Goal: Communication & Community: Answer question/provide support

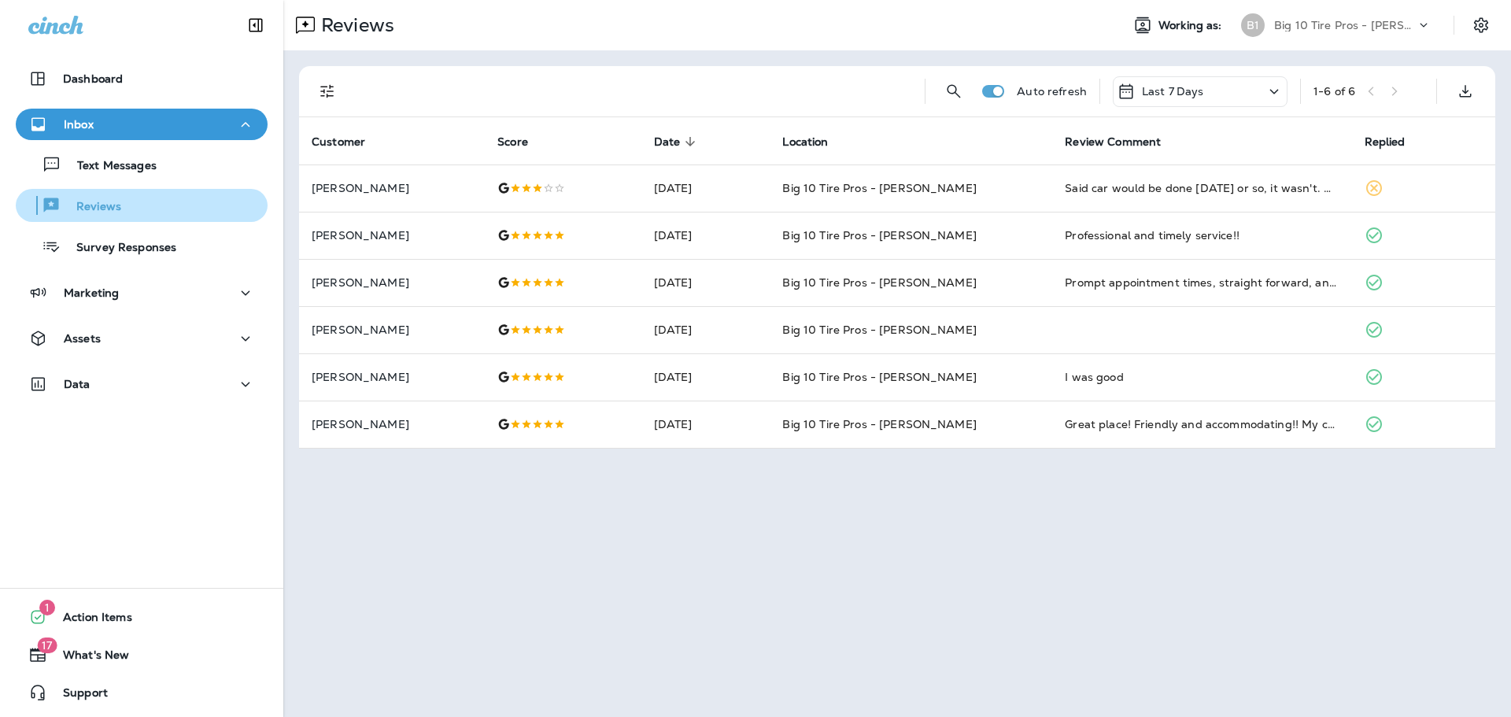
click at [102, 205] on p "Reviews" at bounding box center [91, 207] width 61 height 15
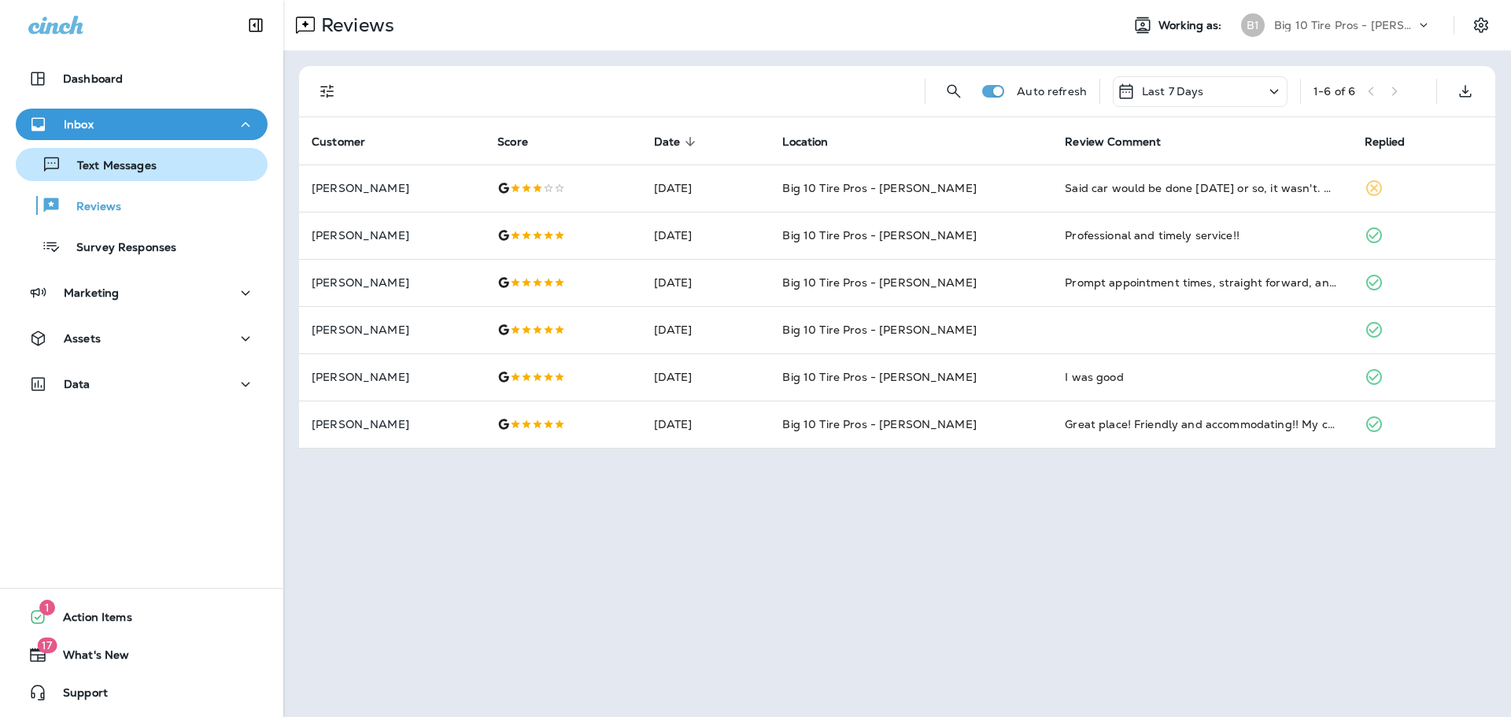
click at [120, 168] on p "Text Messages" at bounding box center [108, 166] width 95 height 15
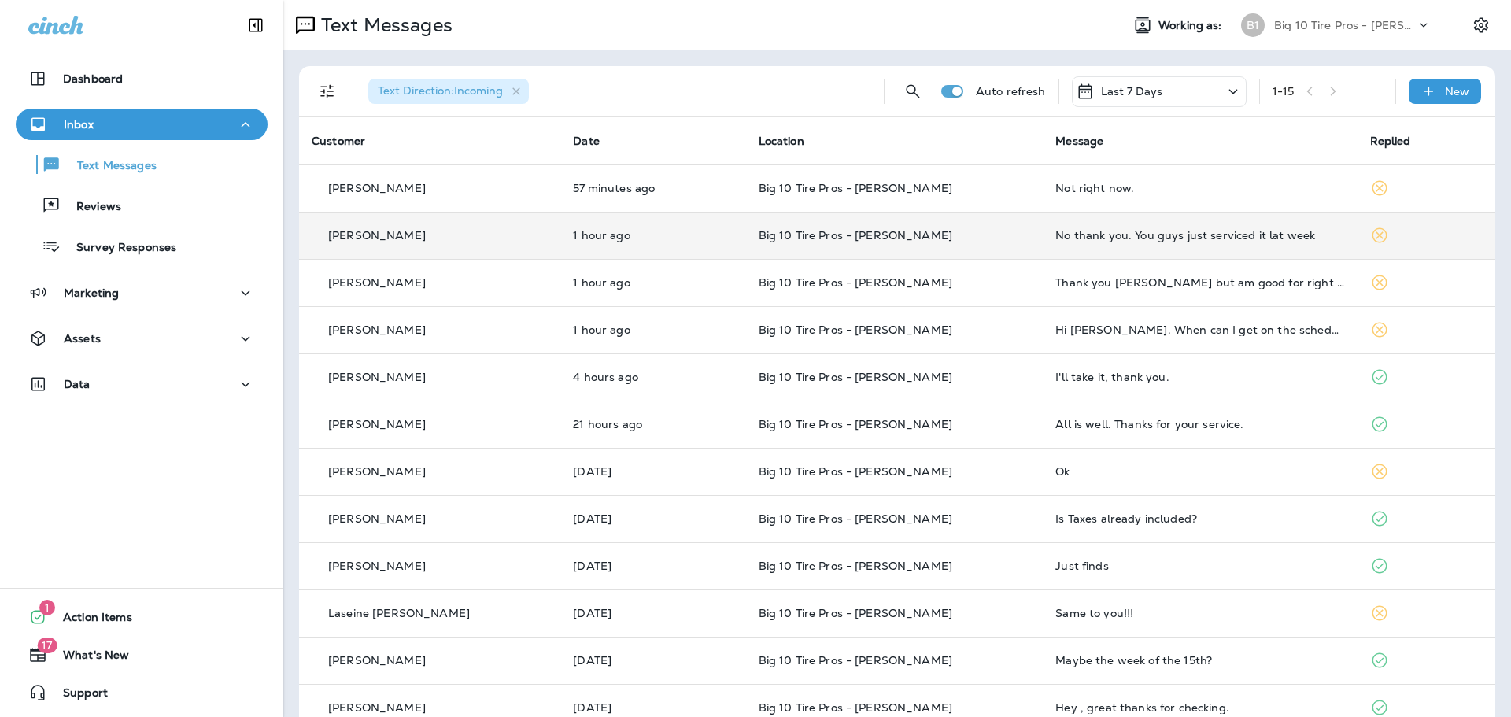
click at [1182, 237] on div "No thank you. You guys just serviced it lat week" at bounding box center [1200, 235] width 289 height 13
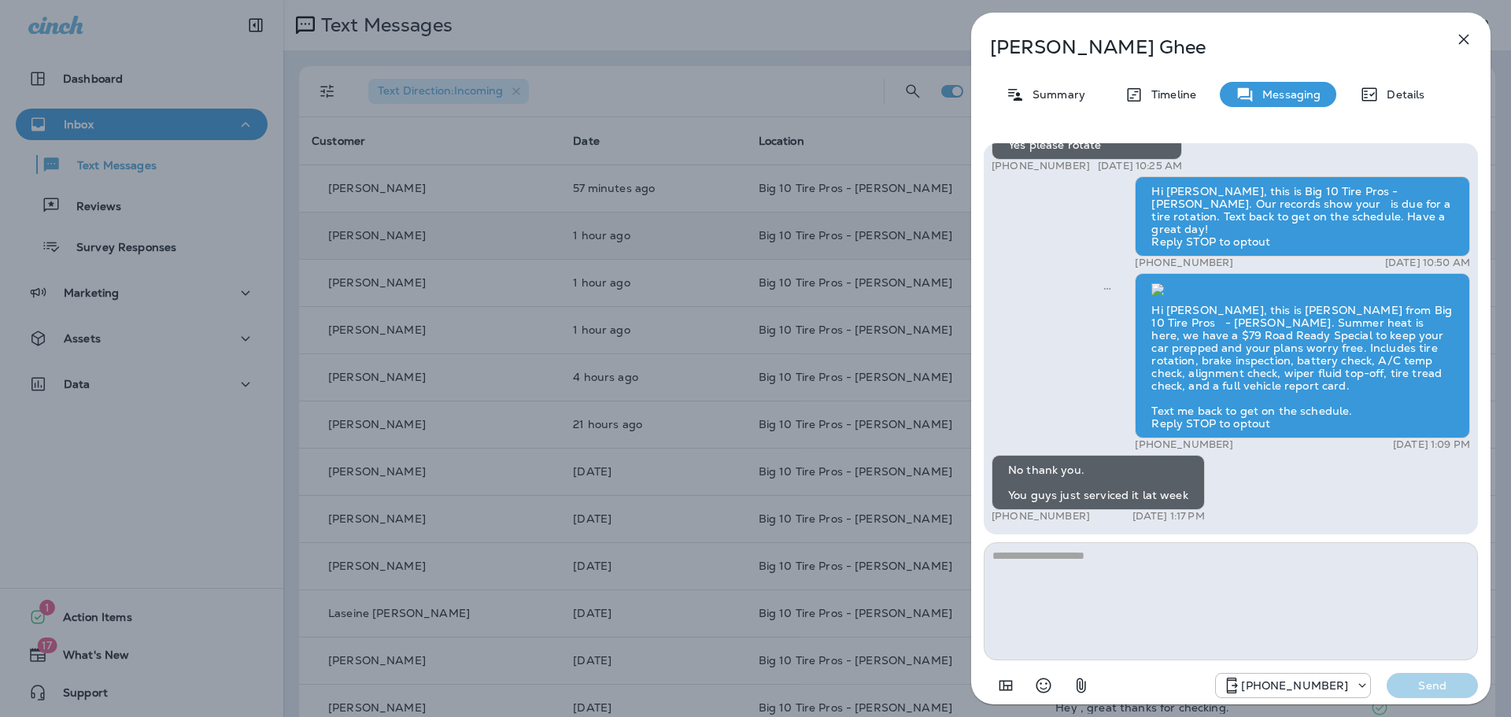
click at [1461, 38] on icon "button" at bounding box center [1464, 39] width 19 height 19
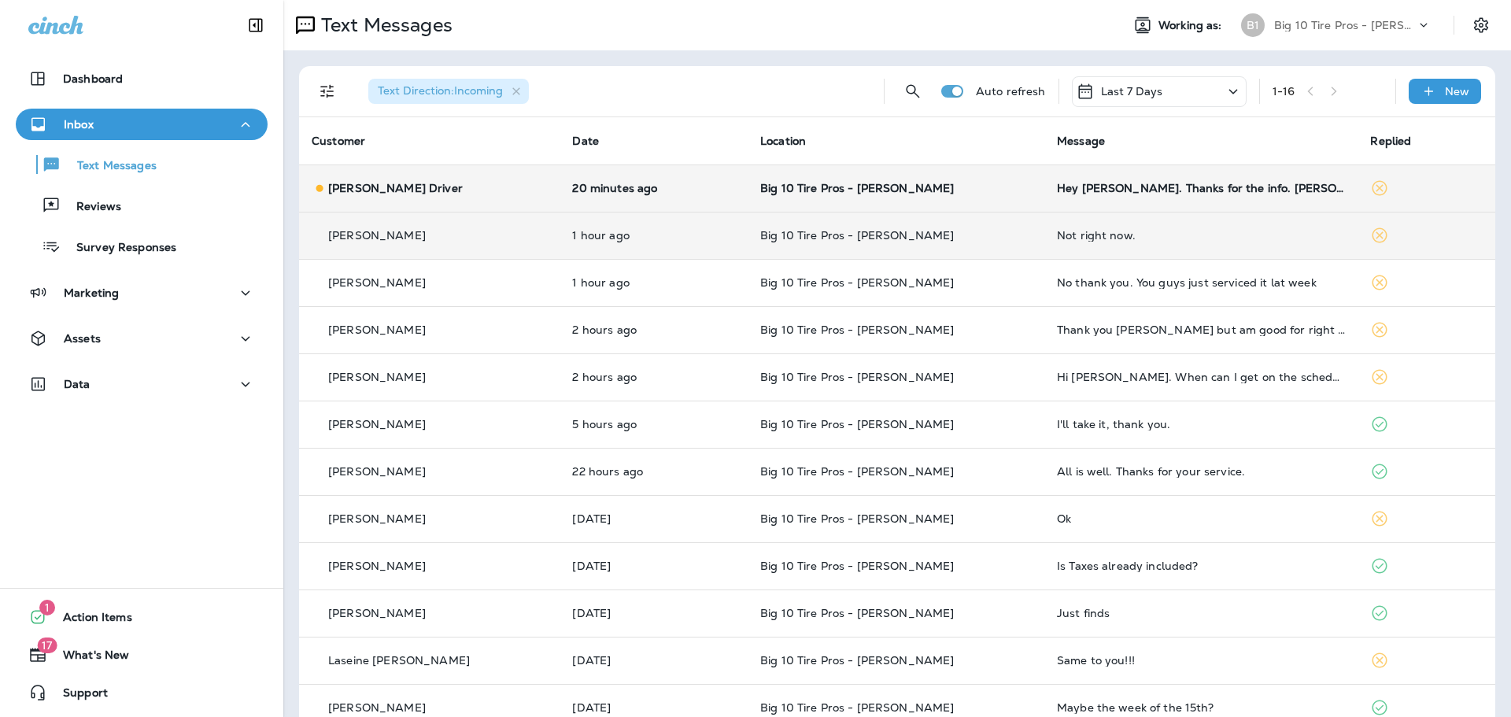
click at [1130, 198] on td "Hey [PERSON_NAME]. Thanks for the info. [PERSON_NAME]" at bounding box center [1202, 188] width 314 height 47
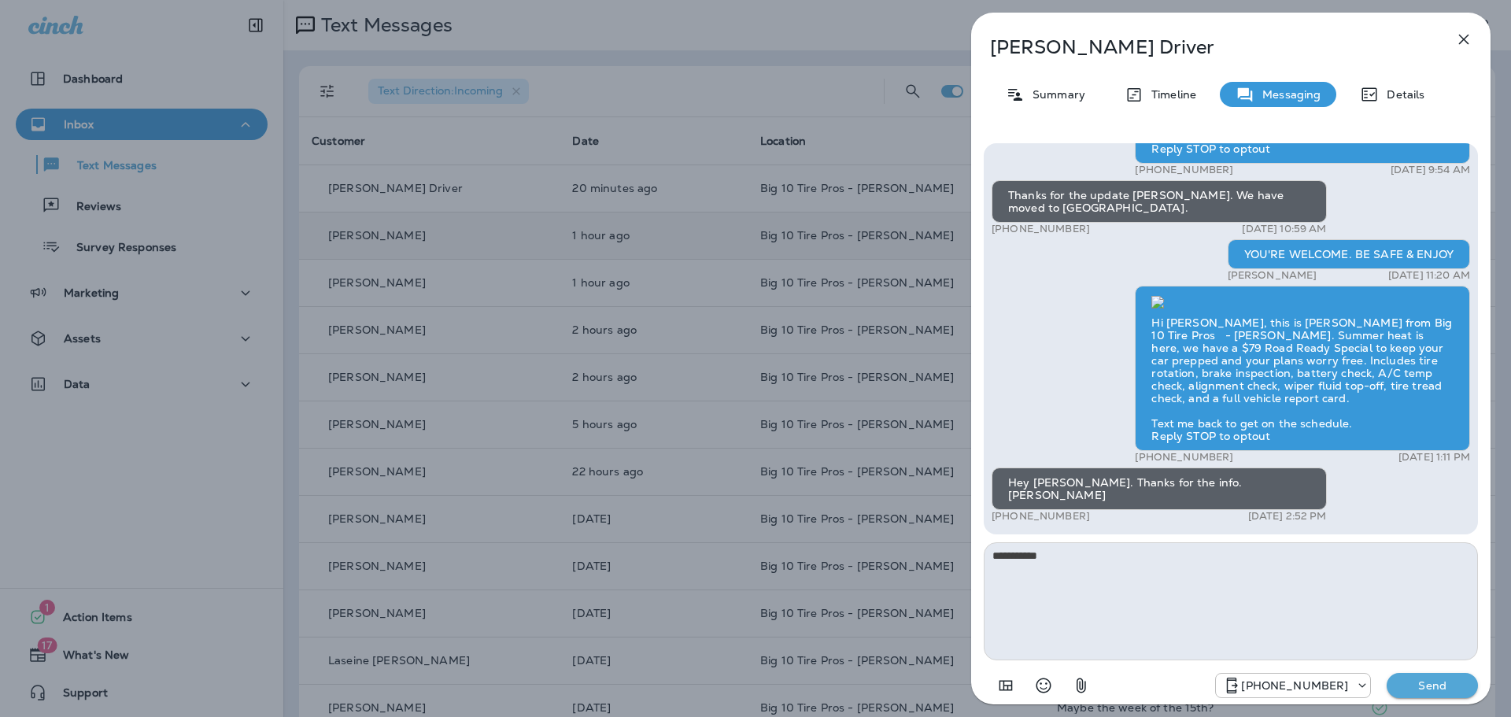
type textarea "**********"
click at [1429, 687] on p "Send" at bounding box center [1433, 686] width 66 height 14
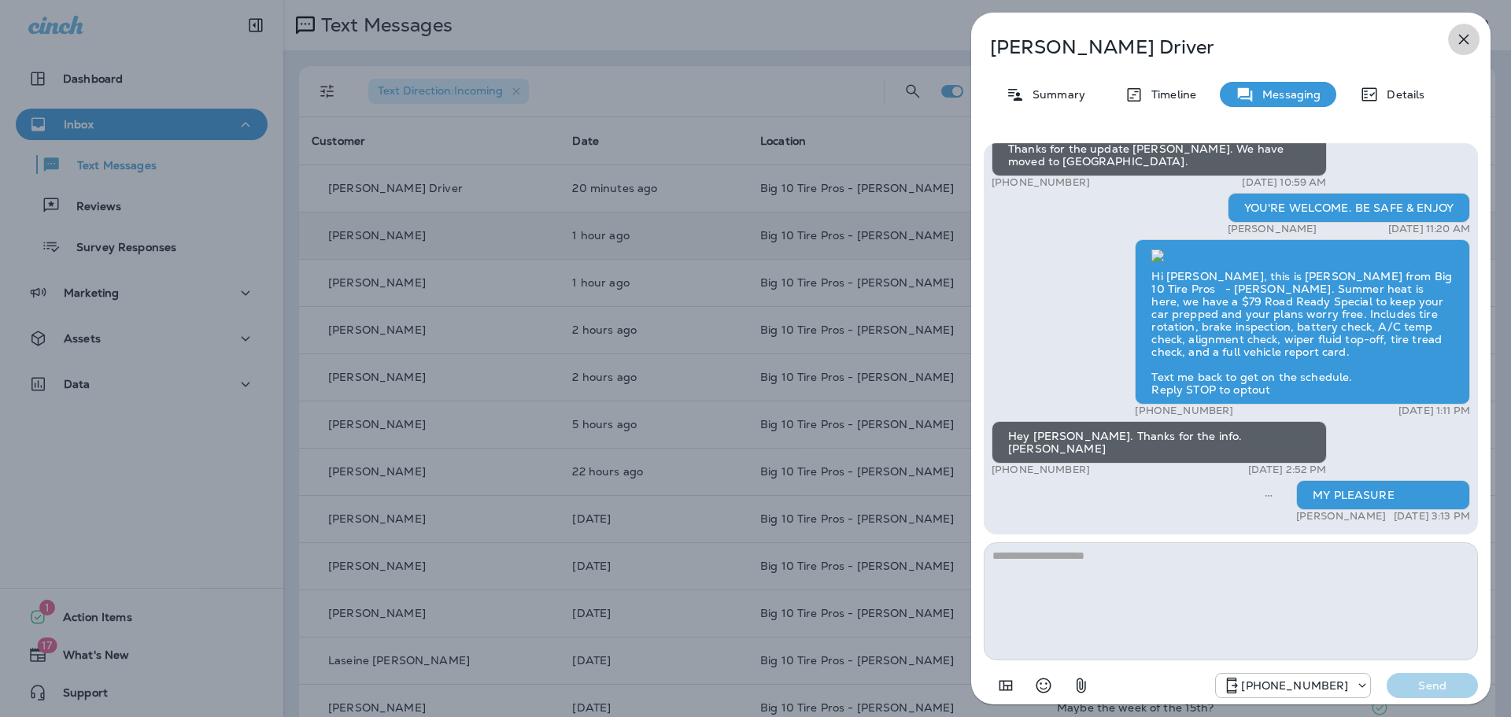
click at [1472, 43] on icon "button" at bounding box center [1464, 39] width 19 height 19
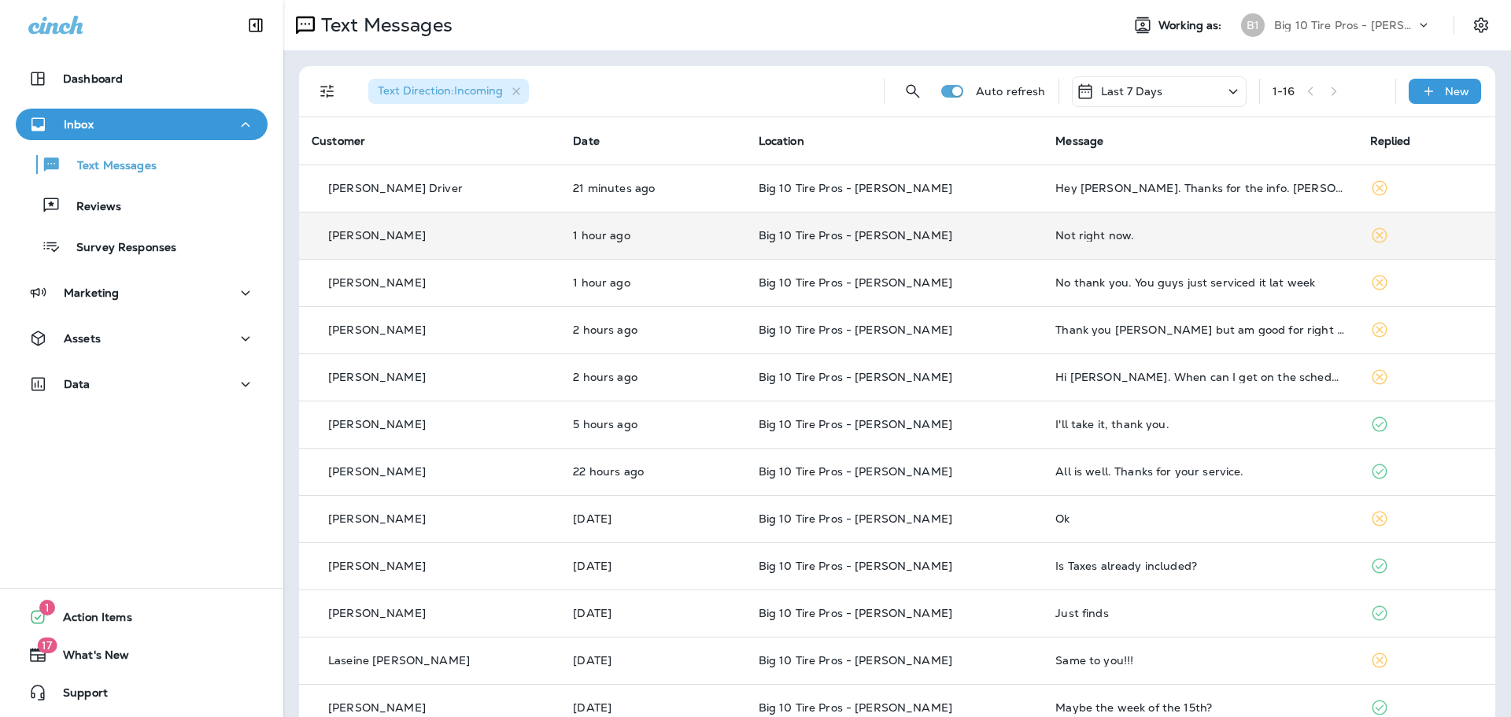
click at [1056, 235] on div "Not right now." at bounding box center [1200, 235] width 289 height 13
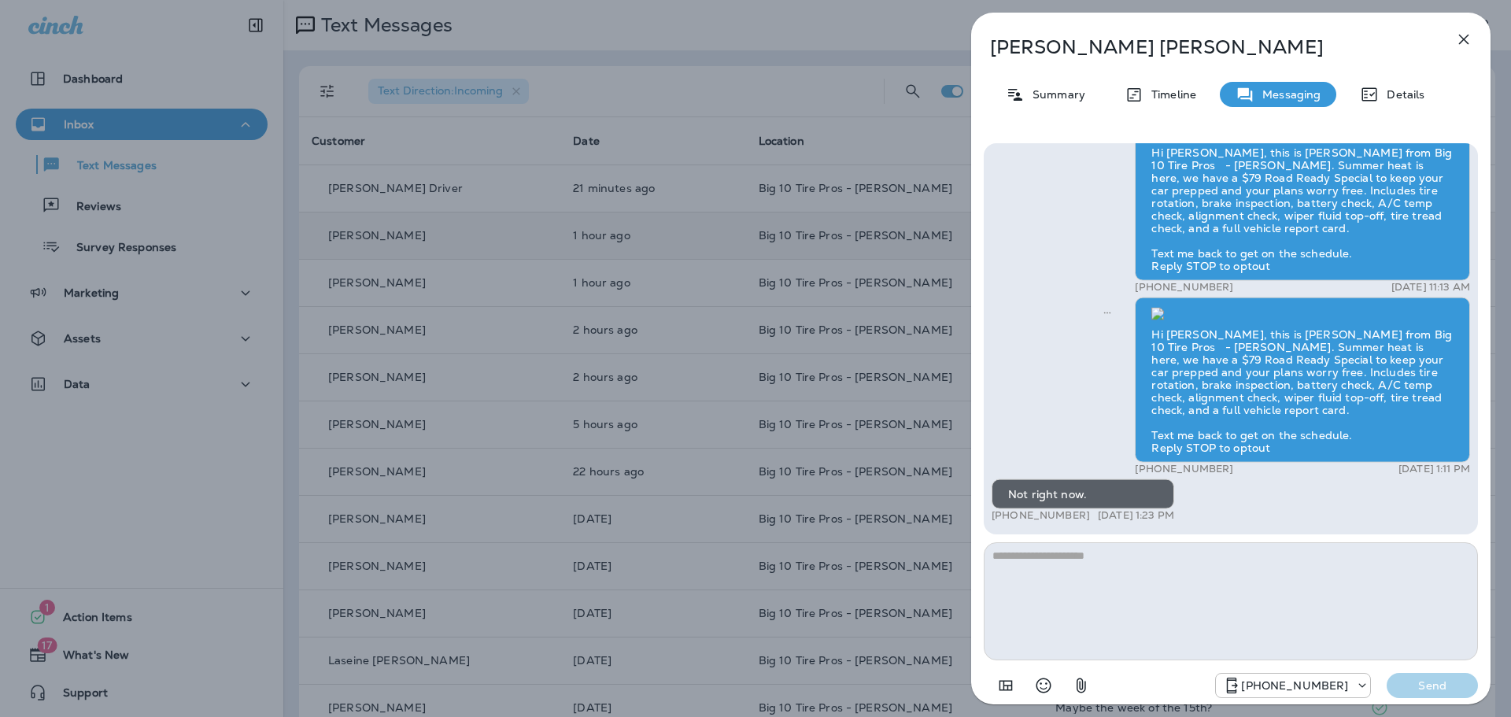
click at [1031, 574] on textarea at bounding box center [1231, 601] width 494 height 118
type textarea "**********"
click at [1437, 678] on button "Send" at bounding box center [1432, 685] width 91 height 25
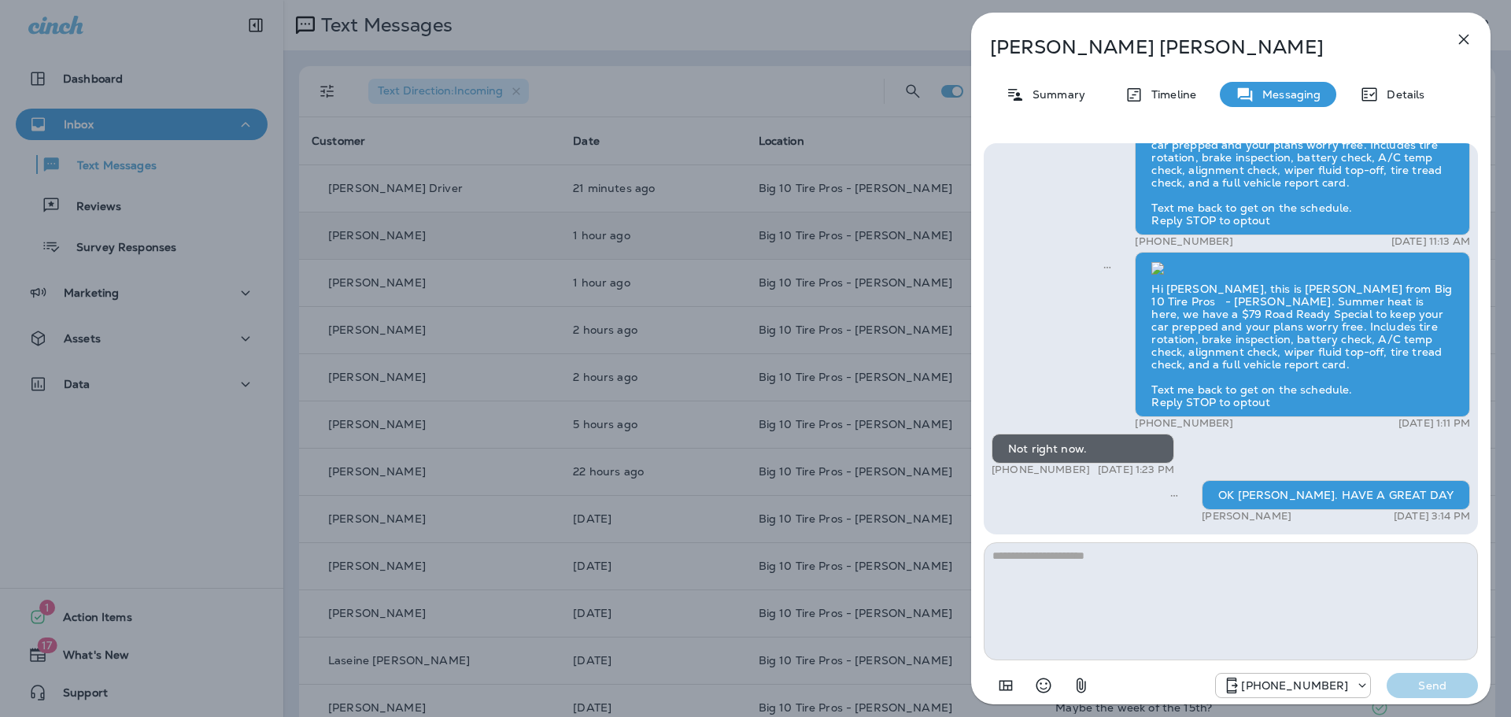
click at [1459, 39] on icon "button" at bounding box center [1464, 39] width 19 height 19
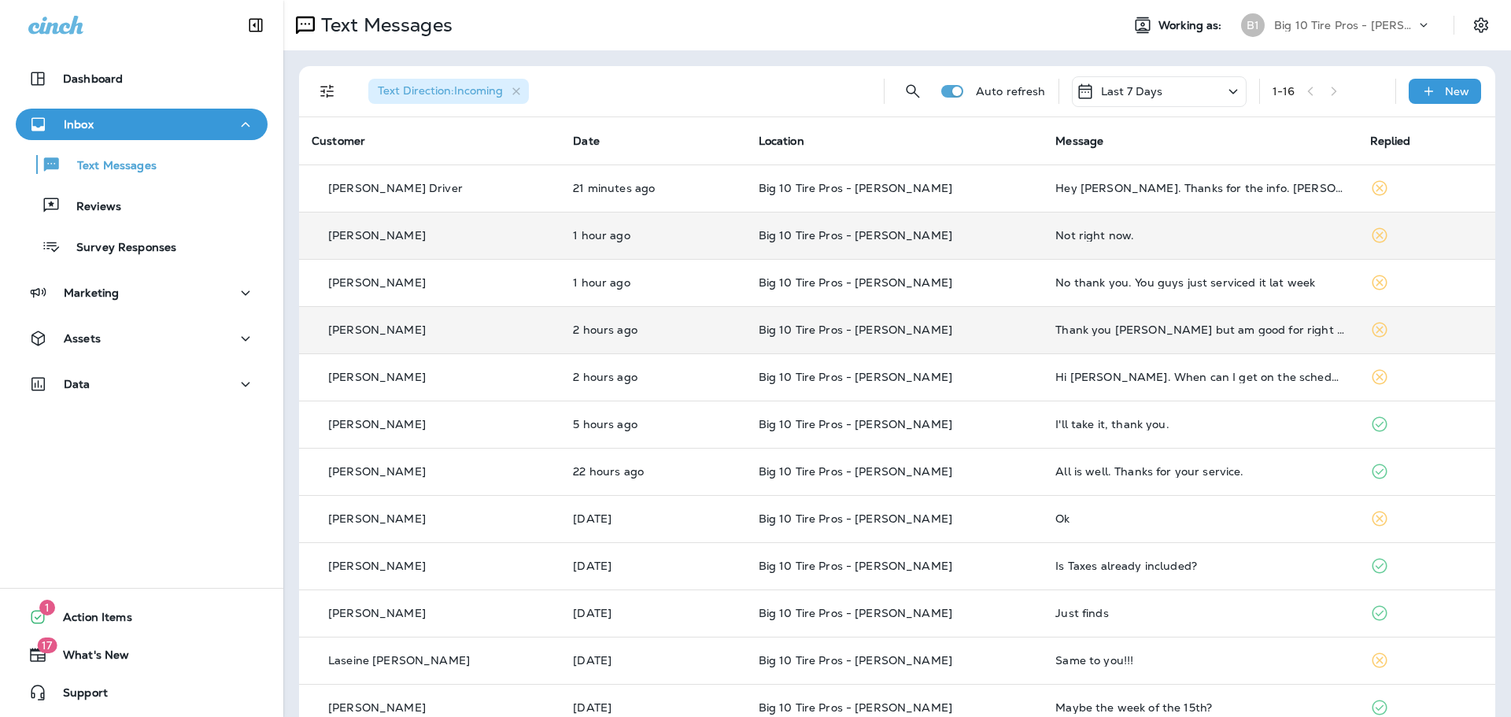
click at [1094, 331] on div "Thank you [PERSON_NAME] but am good for right now..." at bounding box center [1200, 330] width 289 height 13
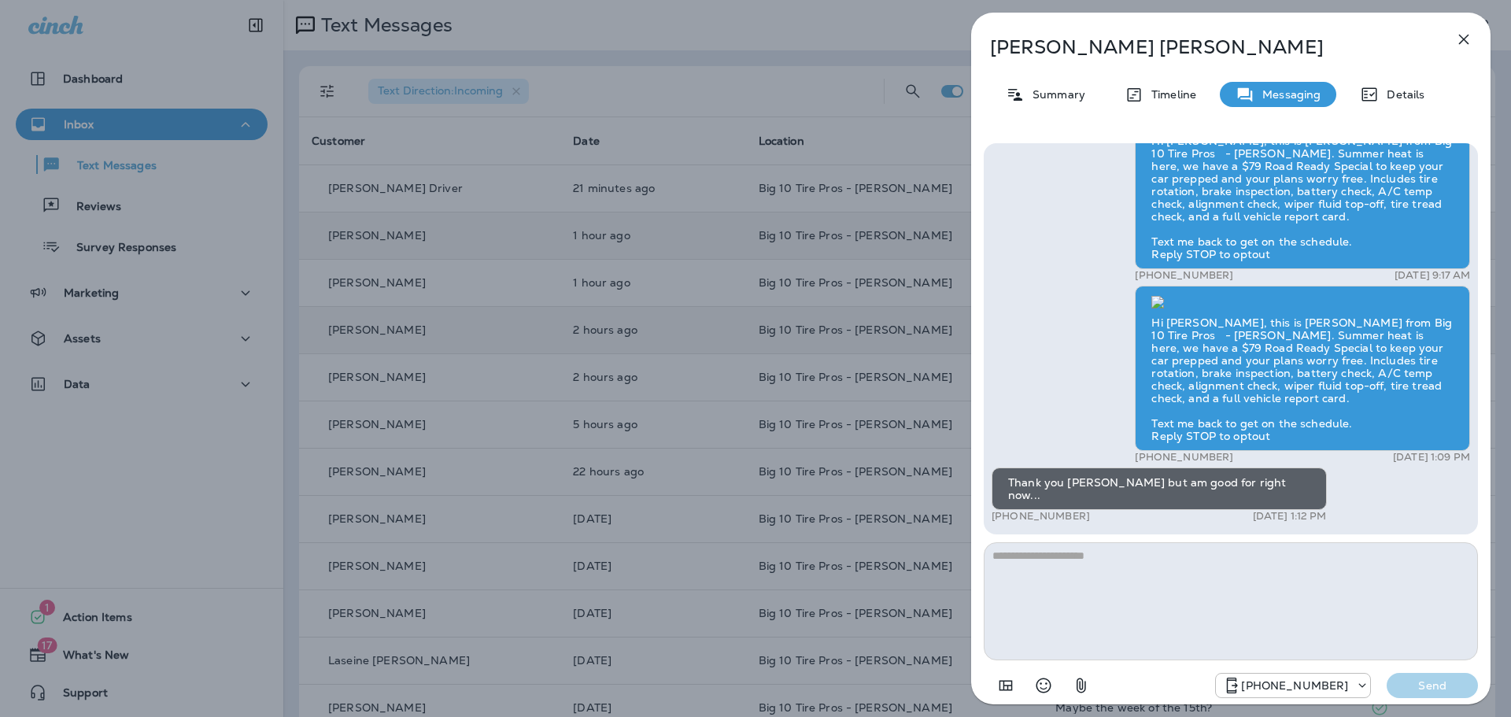
click at [1032, 574] on textarea at bounding box center [1231, 601] width 494 height 118
type textarea "**********"
click at [1421, 682] on p "Send" at bounding box center [1433, 686] width 66 height 14
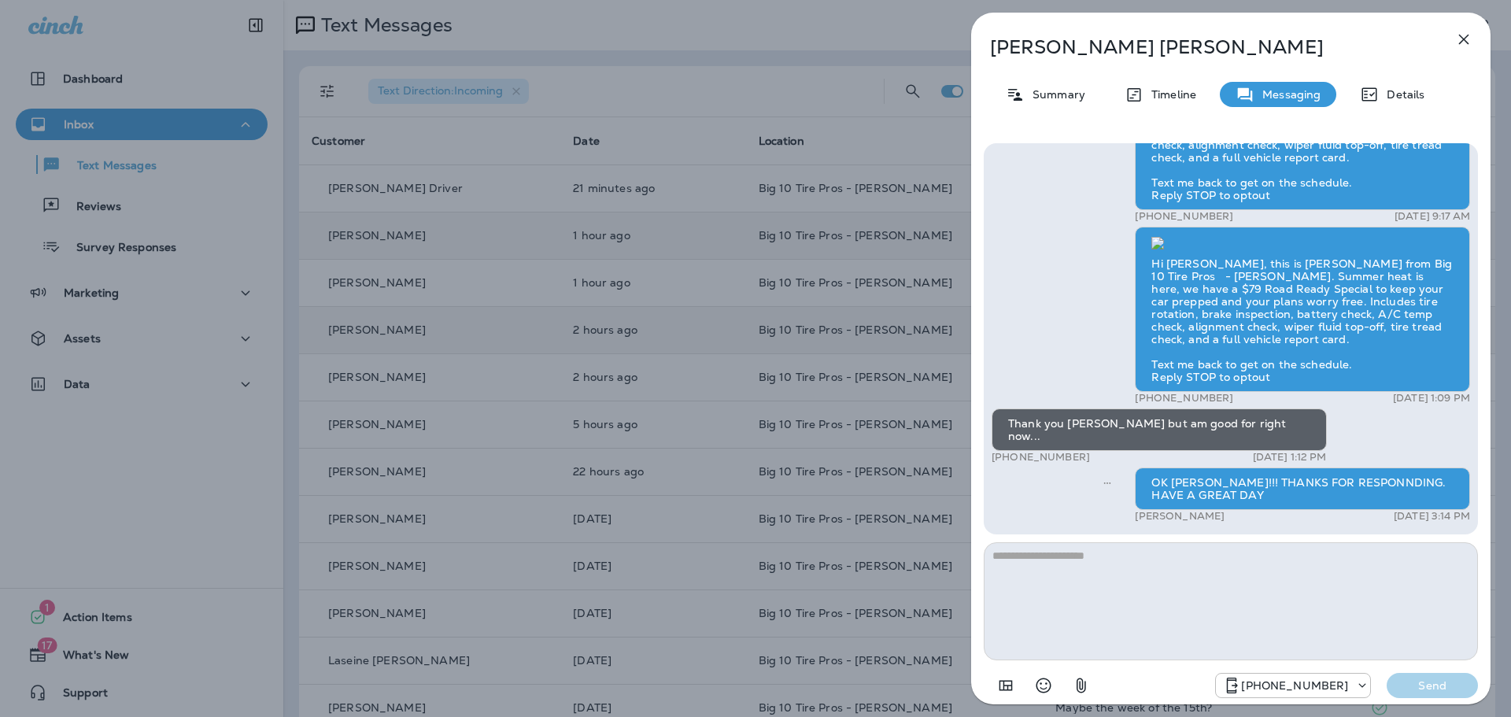
click at [1459, 41] on icon "button" at bounding box center [1464, 39] width 19 height 19
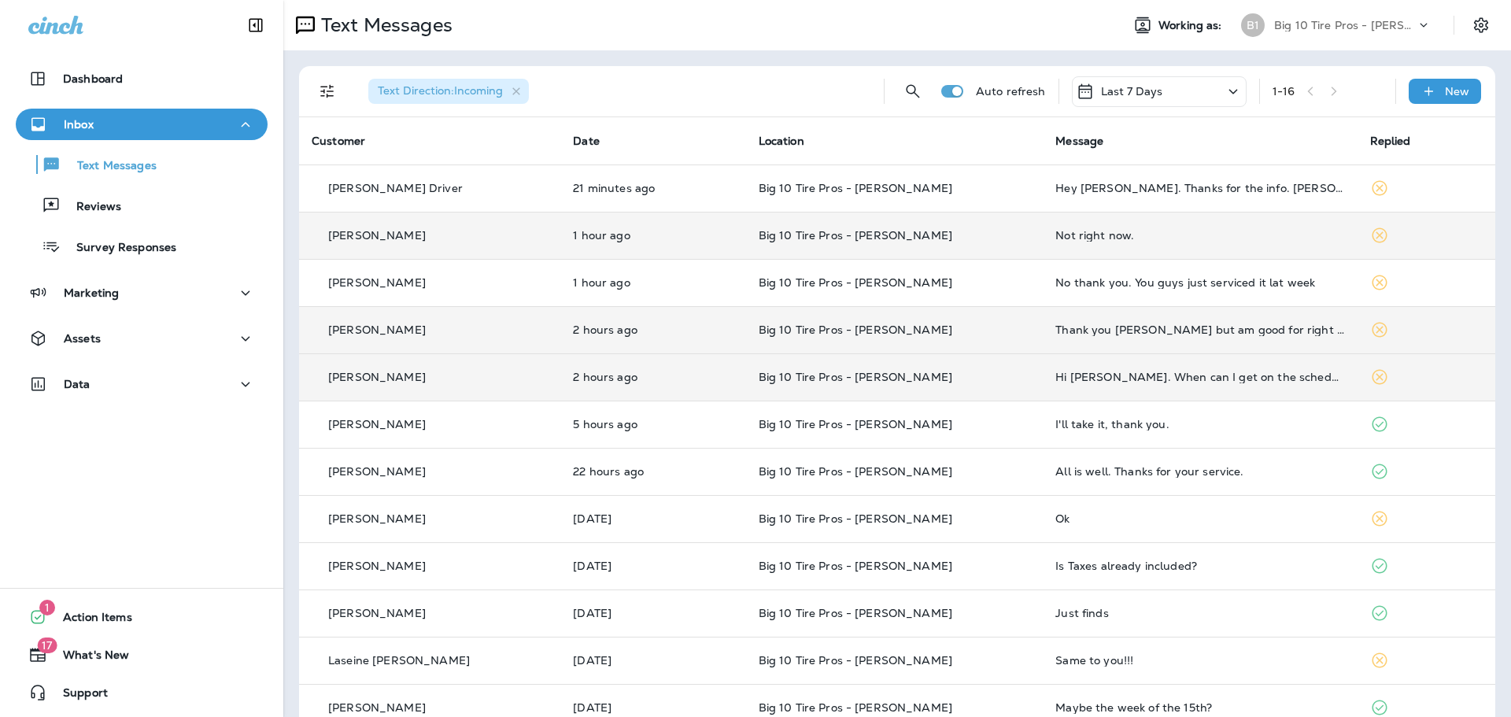
click at [1105, 376] on div "Hi [PERSON_NAME]. When can I get on the schedule" at bounding box center [1200, 377] width 289 height 13
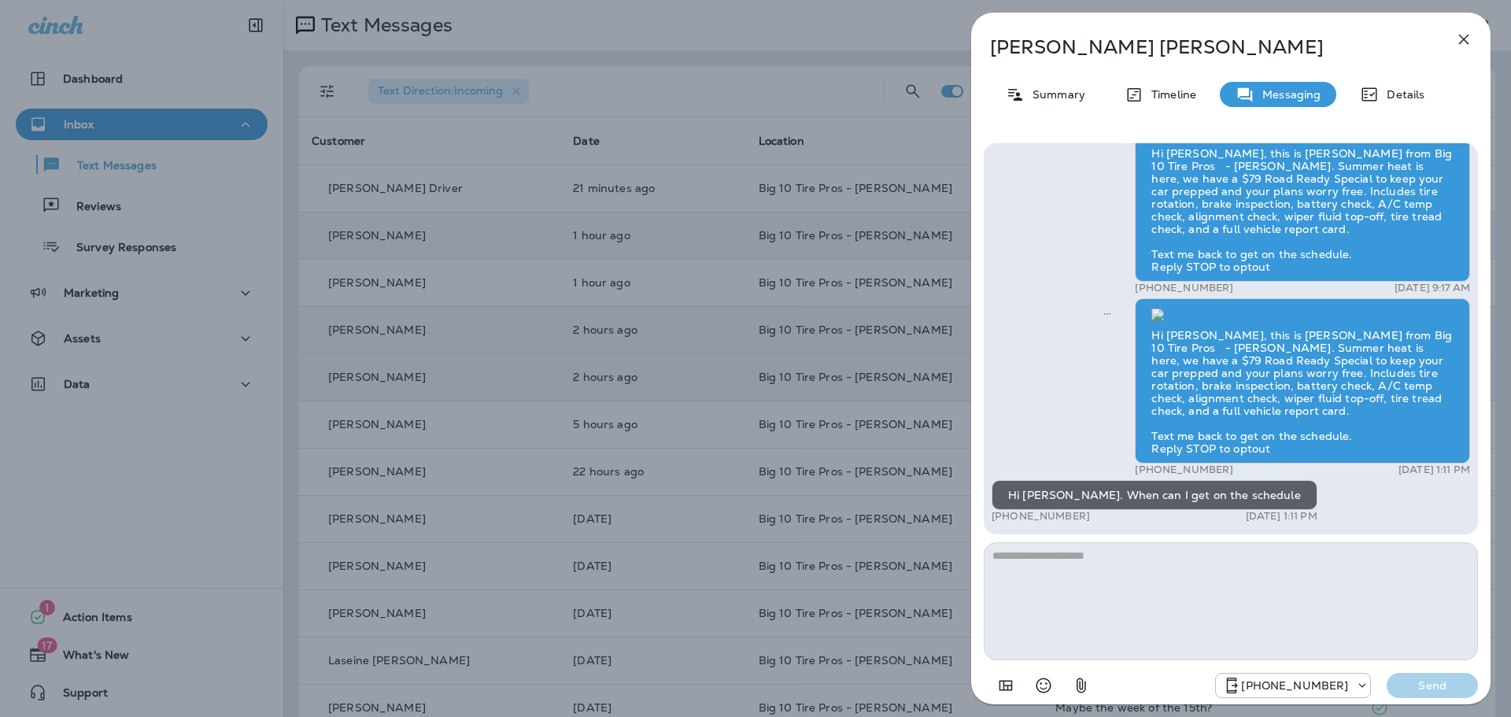
click at [1043, 579] on textarea at bounding box center [1231, 601] width 494 height 118
type textarea "**********"
click at [1430, 684] on p "Send" at bounding box center [1433, 686] width 66 height 14
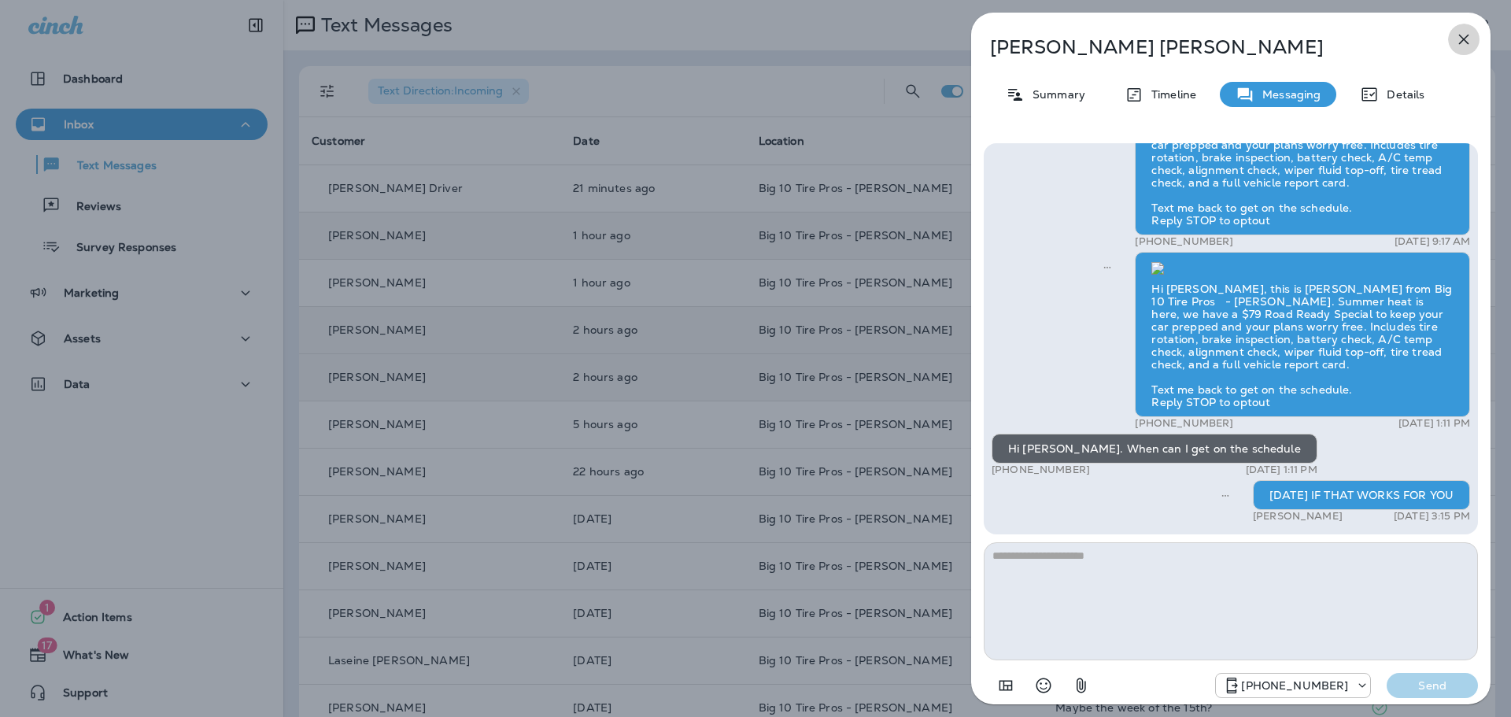
click at [1466, 38] on icon "button" at bounding box center [1464, 40] width 10 height 10
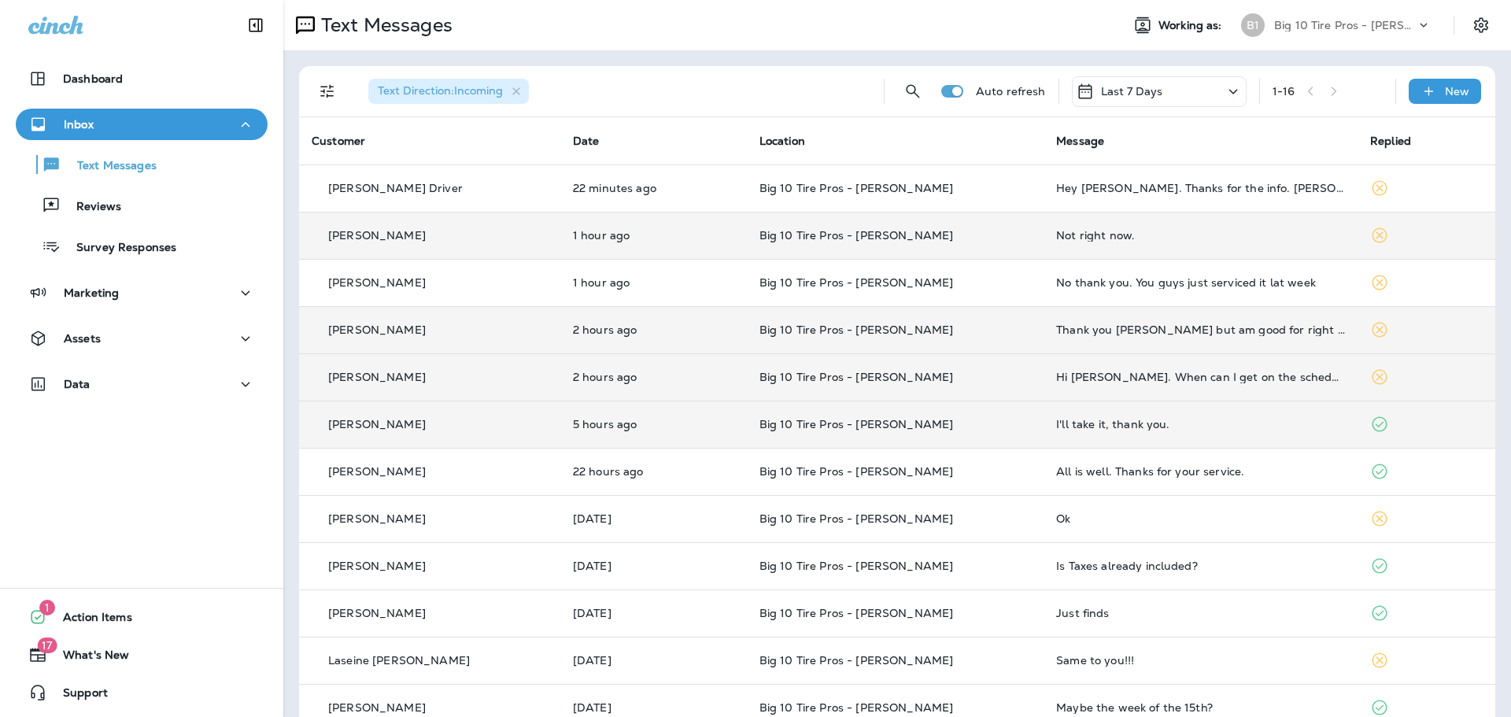
click at [1066, 423] on div "I'll take it, thank you." at bounding box center [1200, 424] width 289 height 13
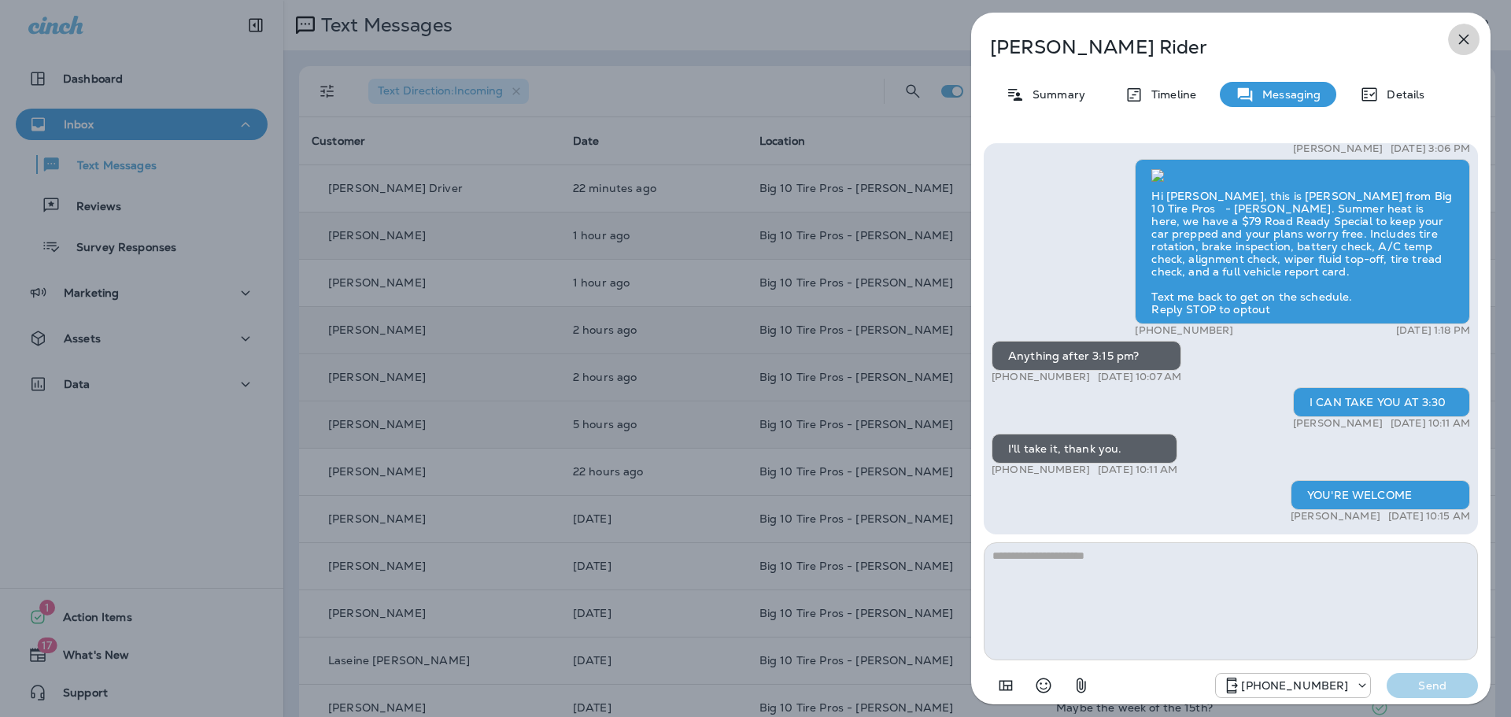
click at [1458, 43] on icon "button" at bounding box center [1464, 39] width 19 height 19
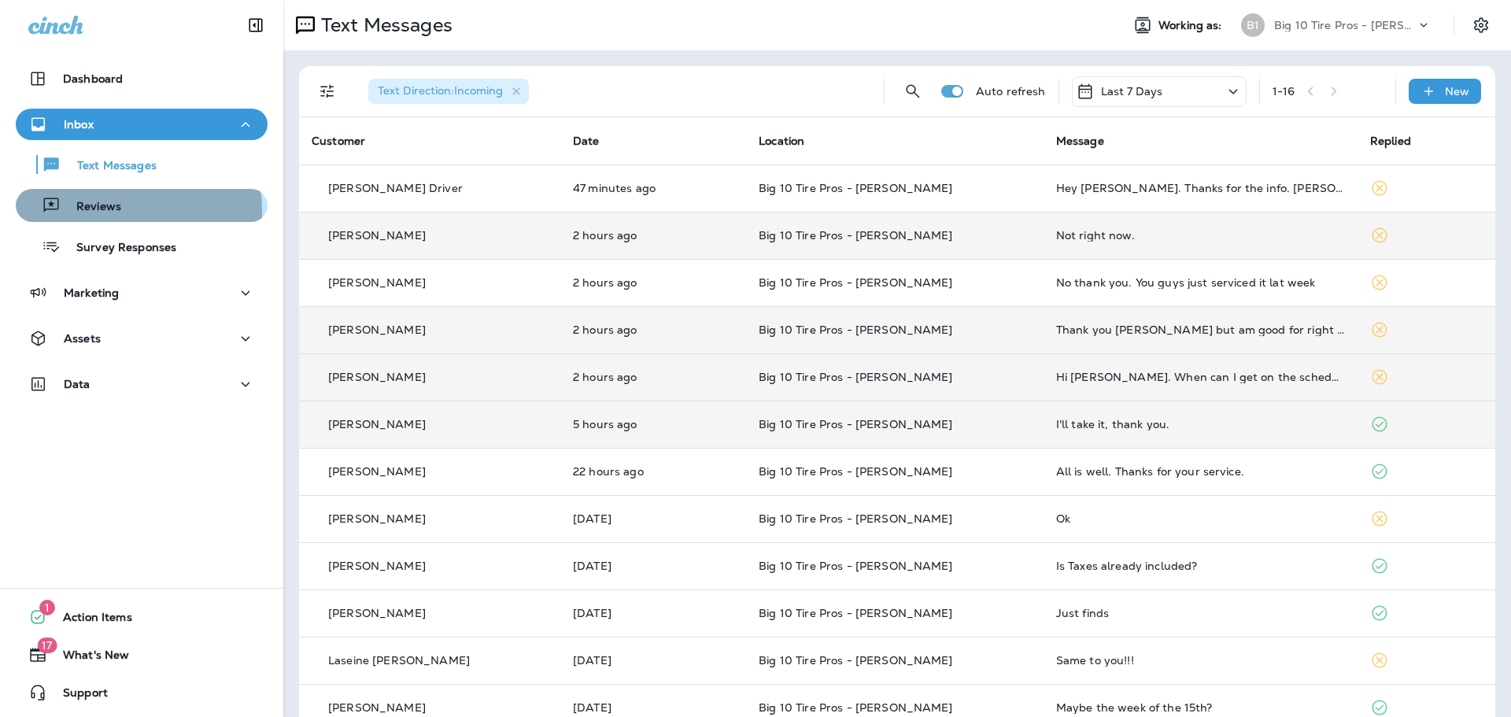
click at [109, 211] on p "Reviews" at bounding box center [91, 207] width 61 height 15
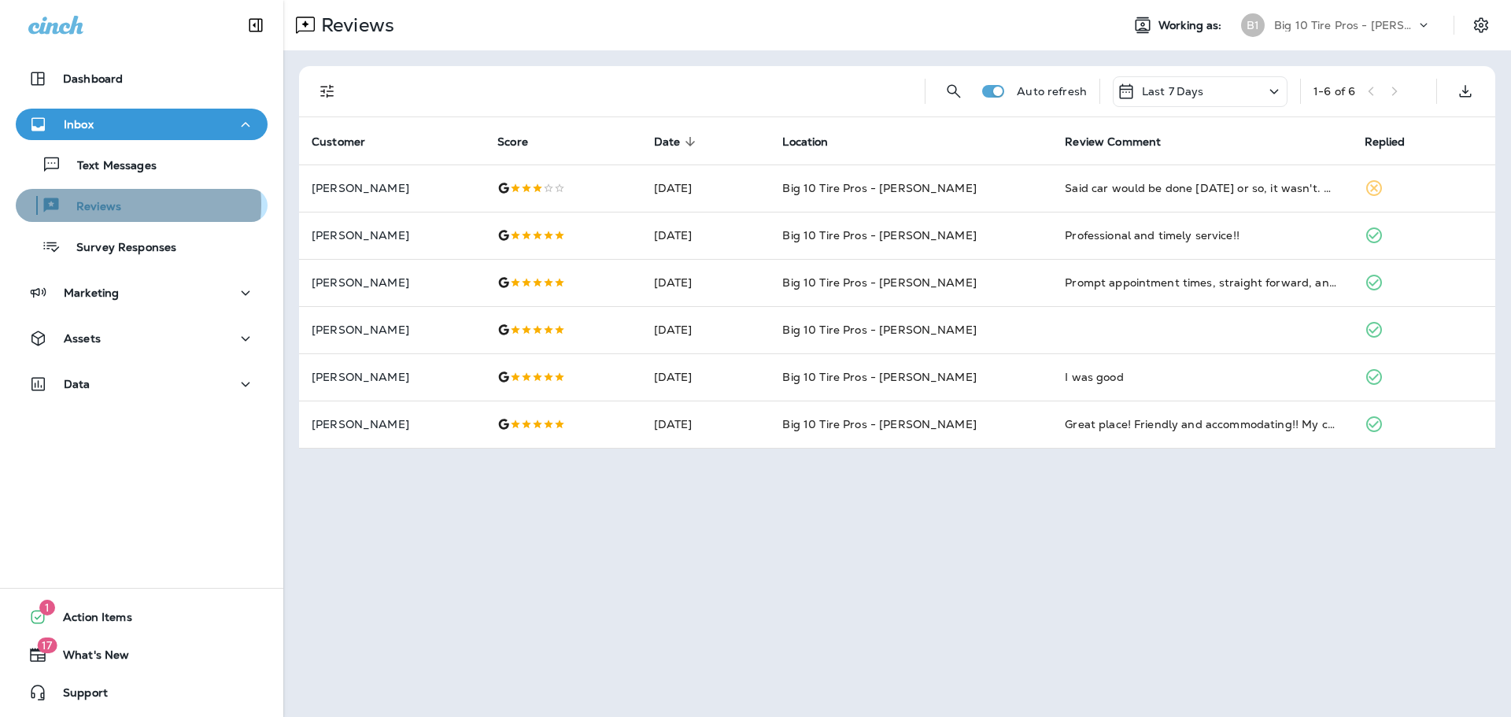
click at [117, 205] on p "Reviews" at bounding box center [91, 207] width 61 height 15
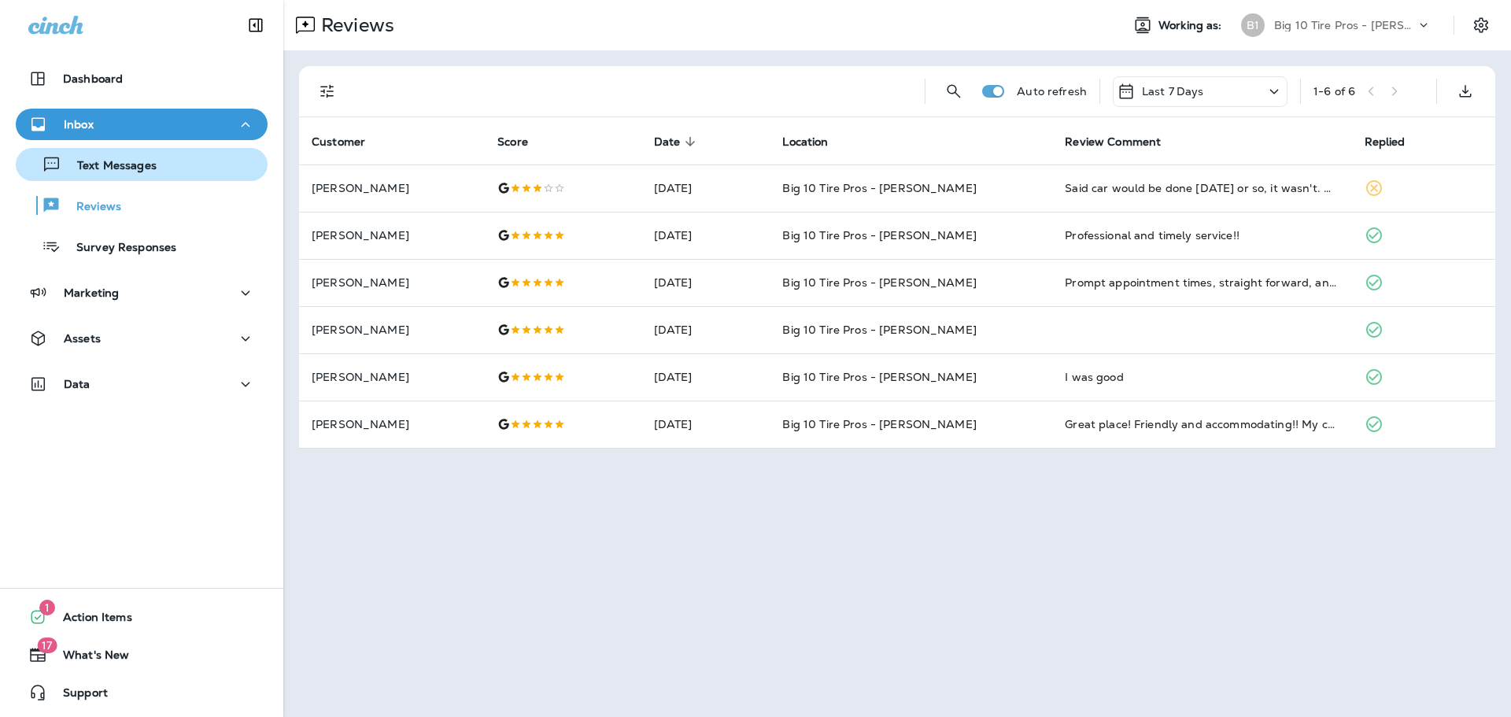
click at [128, 168] on p "Text Messages" at bounding box center [108, 166] width 95 height 15
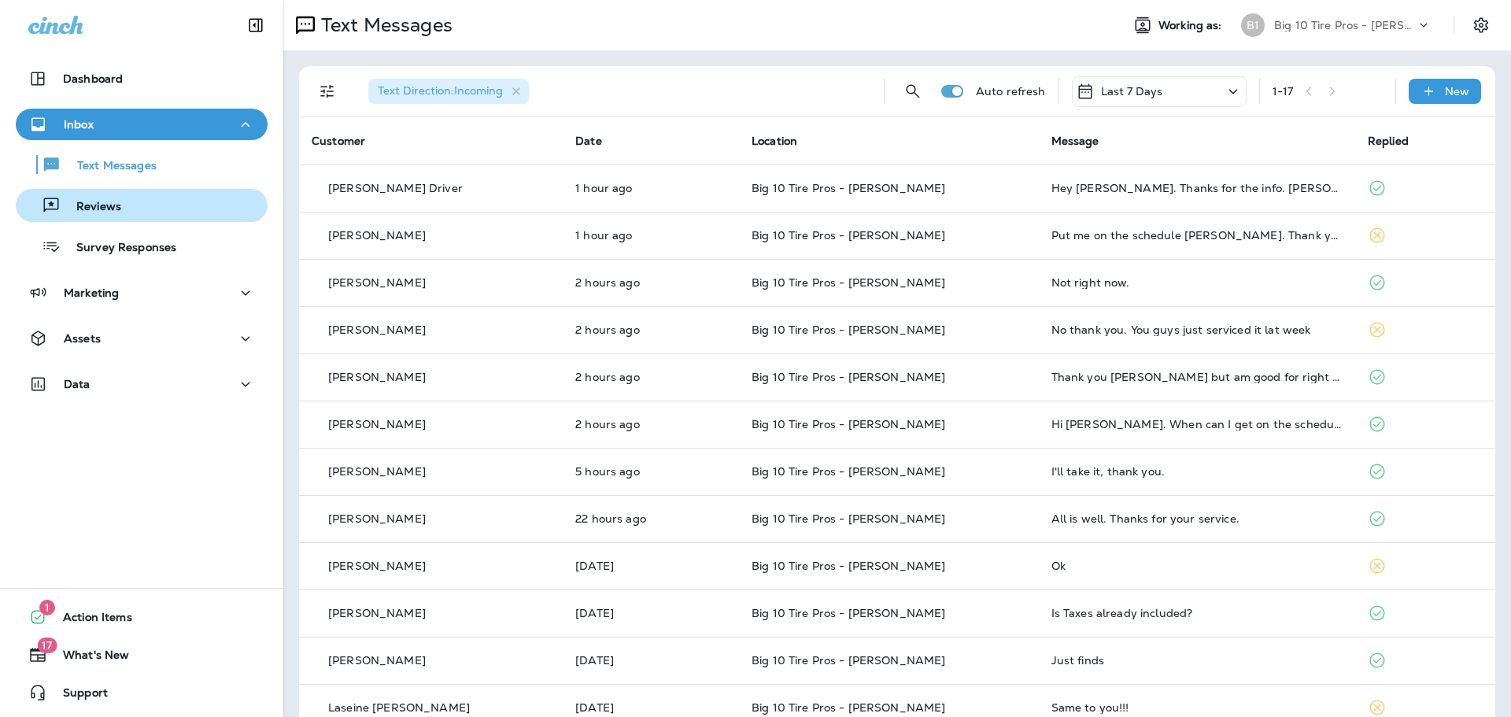
click at [100, 209] on p "Reviews" at bounding box center [91, 207] width 61 height 15
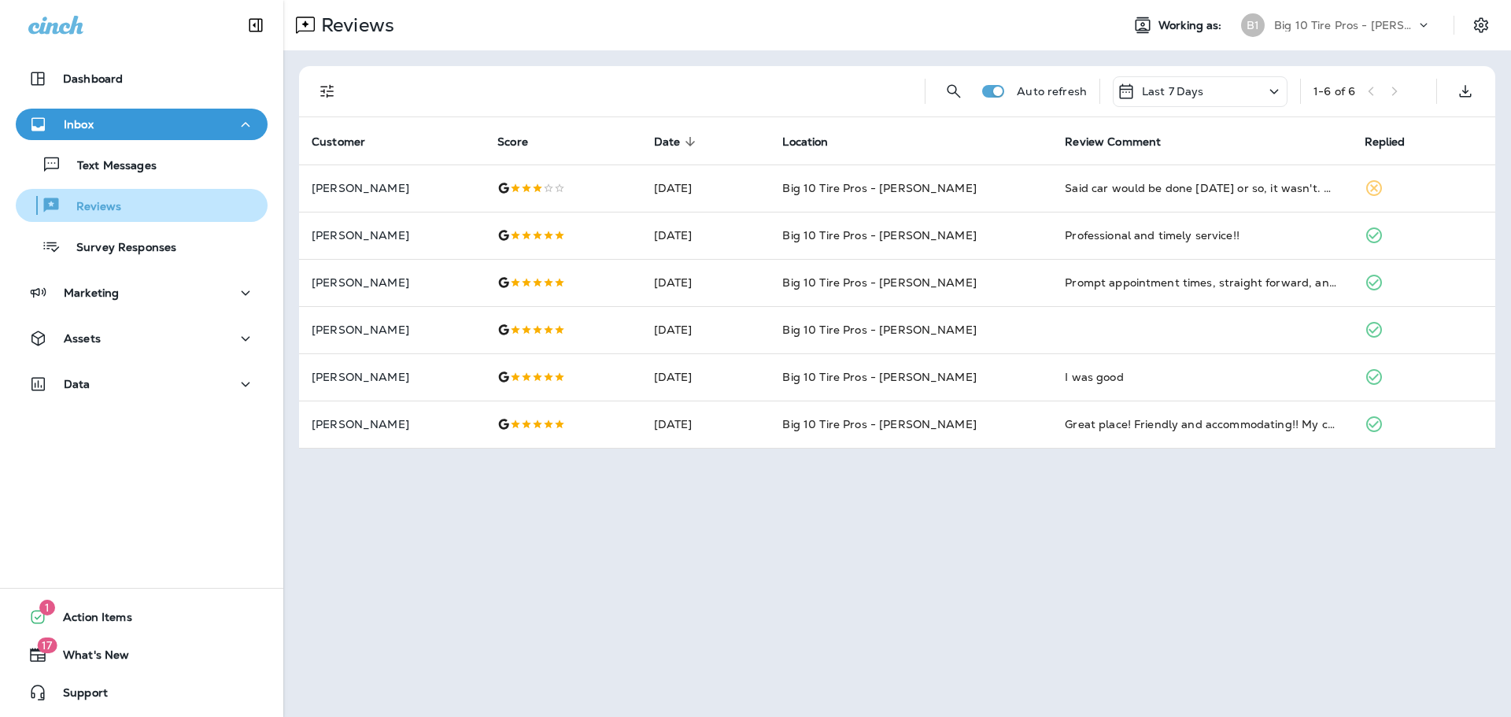
click at [129, 209] on div "Reviews" at bounding box center [141, 206] width 239 height 24
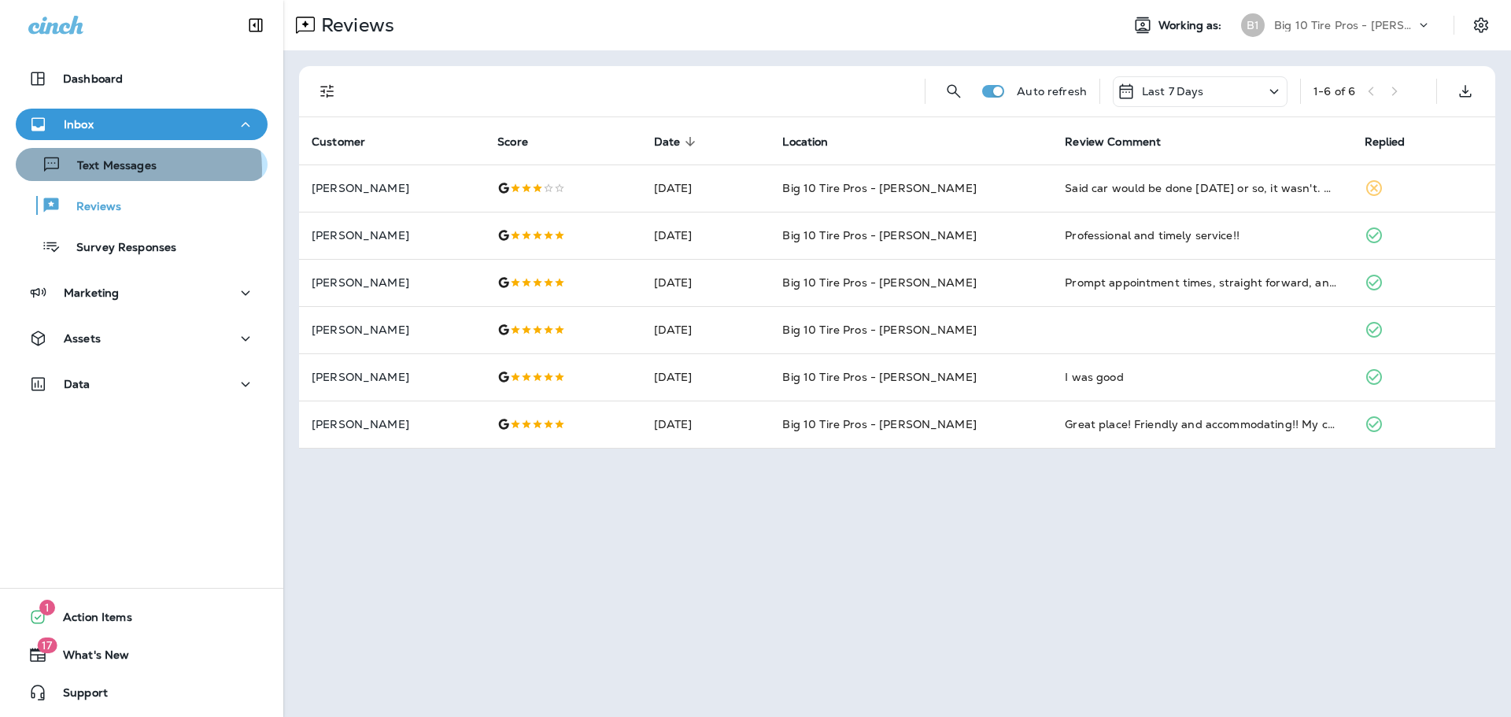
click at [132, 169] on p "Text Messages" at bounding box center [108, 166] width 95 height 15
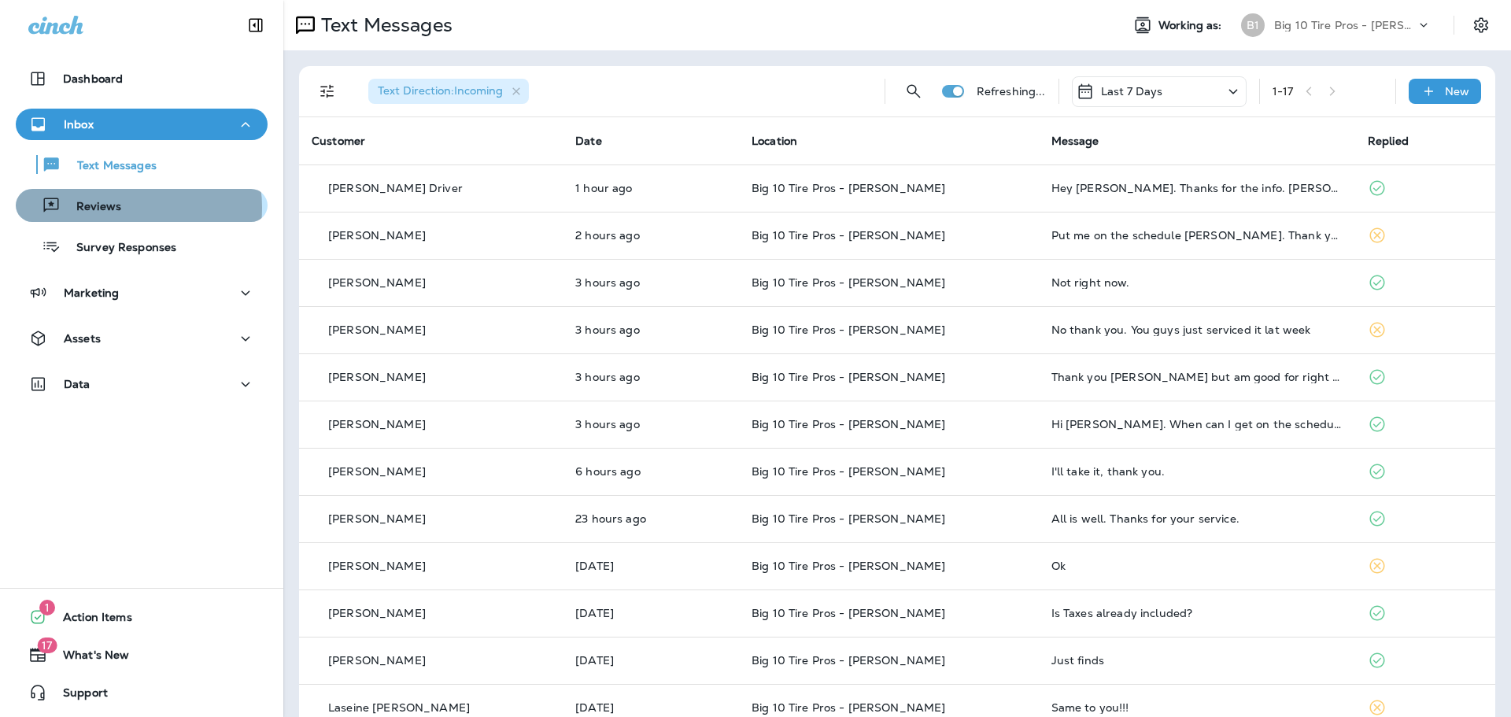
click at [116, 208] on p "Reviews" at bounding box center [91, 207] width 61 height 15
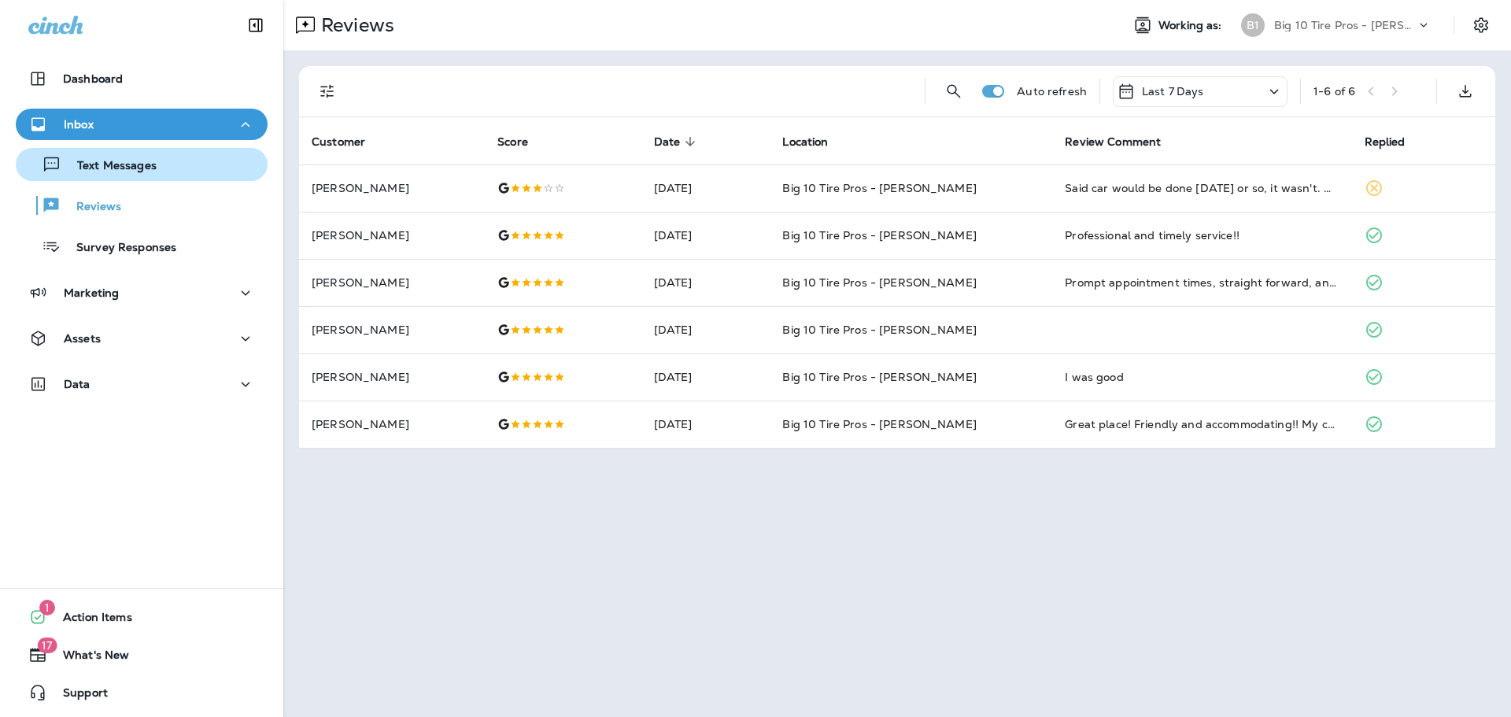
click at [135, 167] on p "Text Messages" at bounding box center [108, 166] width 95 height 15
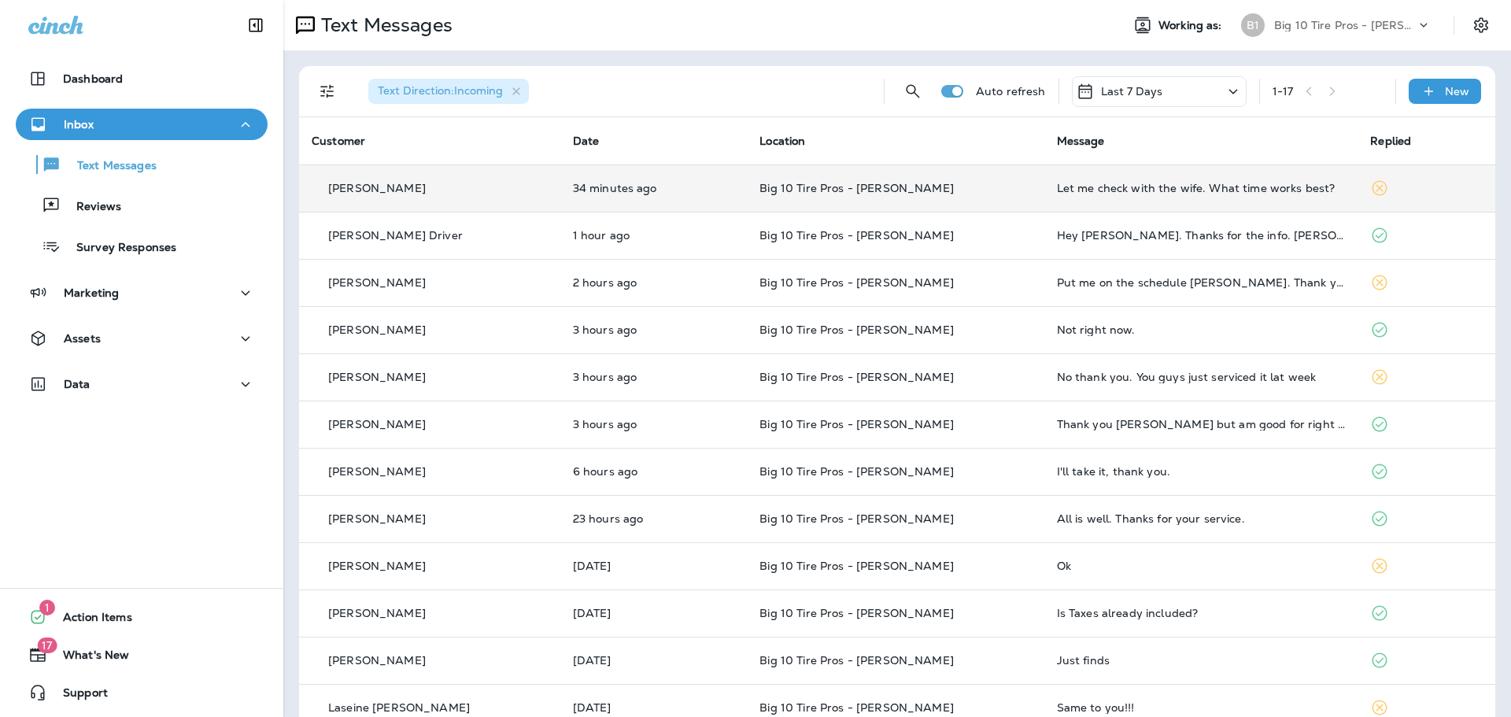
click at [1142, 193] on div "Let me check with the wife. What time works best?" at bounding box center [1201, 188] width 289 height 13
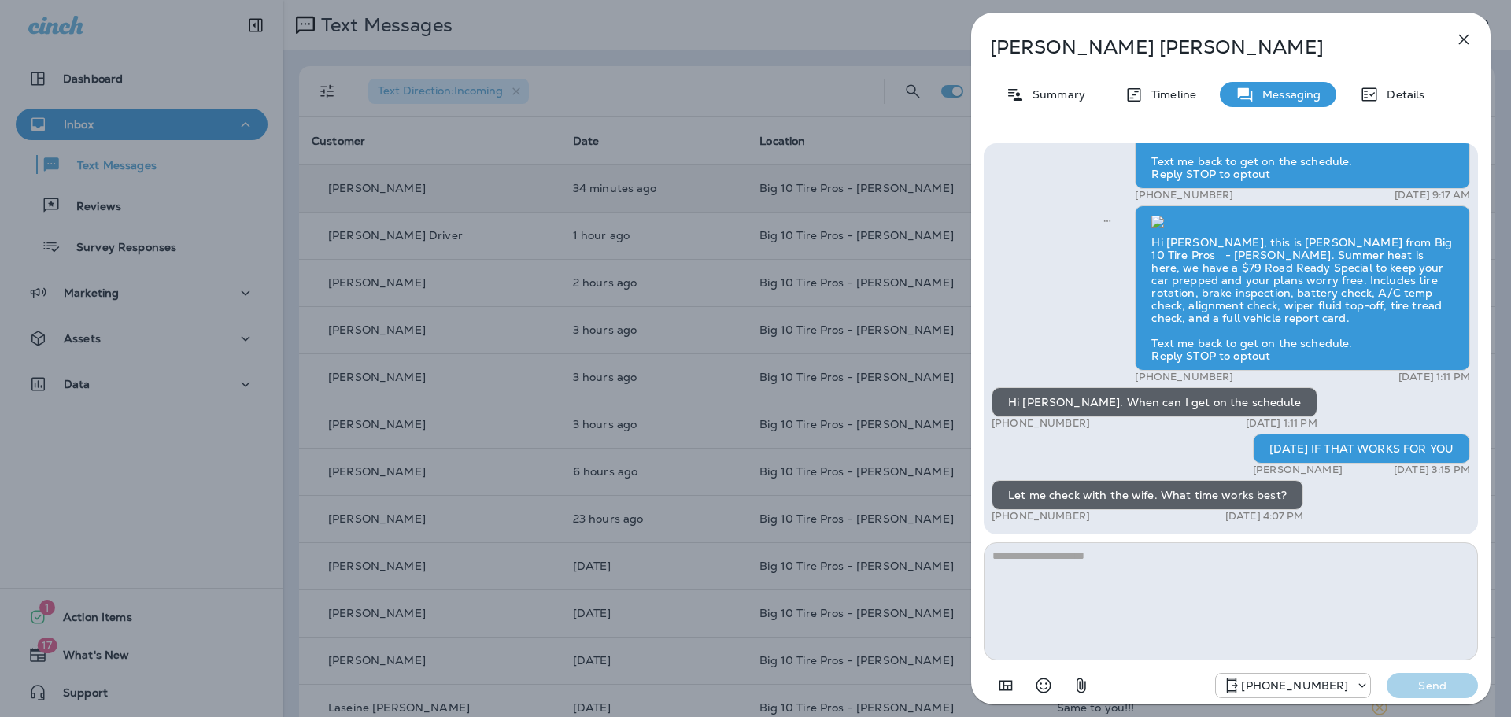
click at [1055, 564] on textarea at bounding box center [1231, 601] width 494 height 118
type textarea "**********"
click at [1426, 691] on p "Send" at bounding box center [1433, 686] width 66 height 14
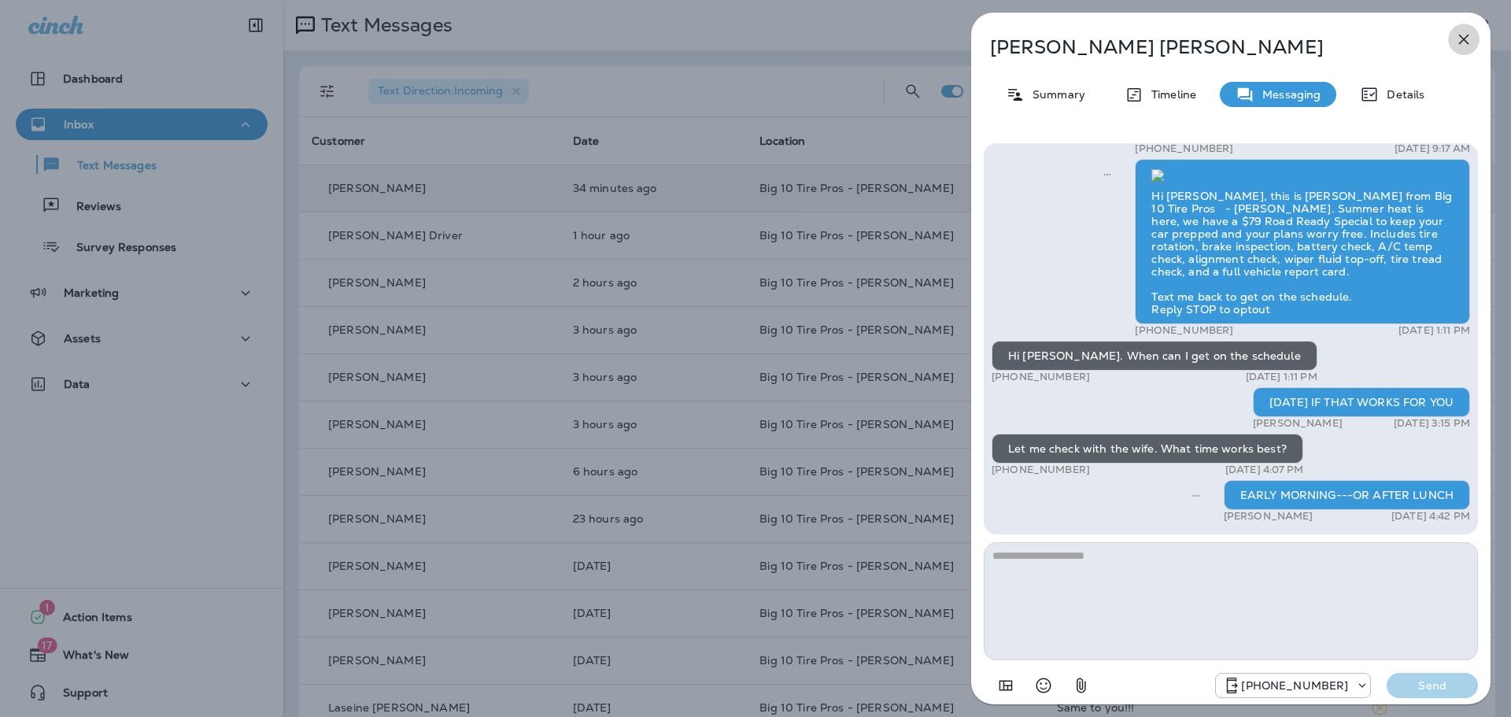
click at [1463, 41] on icon "button" at bounding box center [1464, 40] width 10 height 10
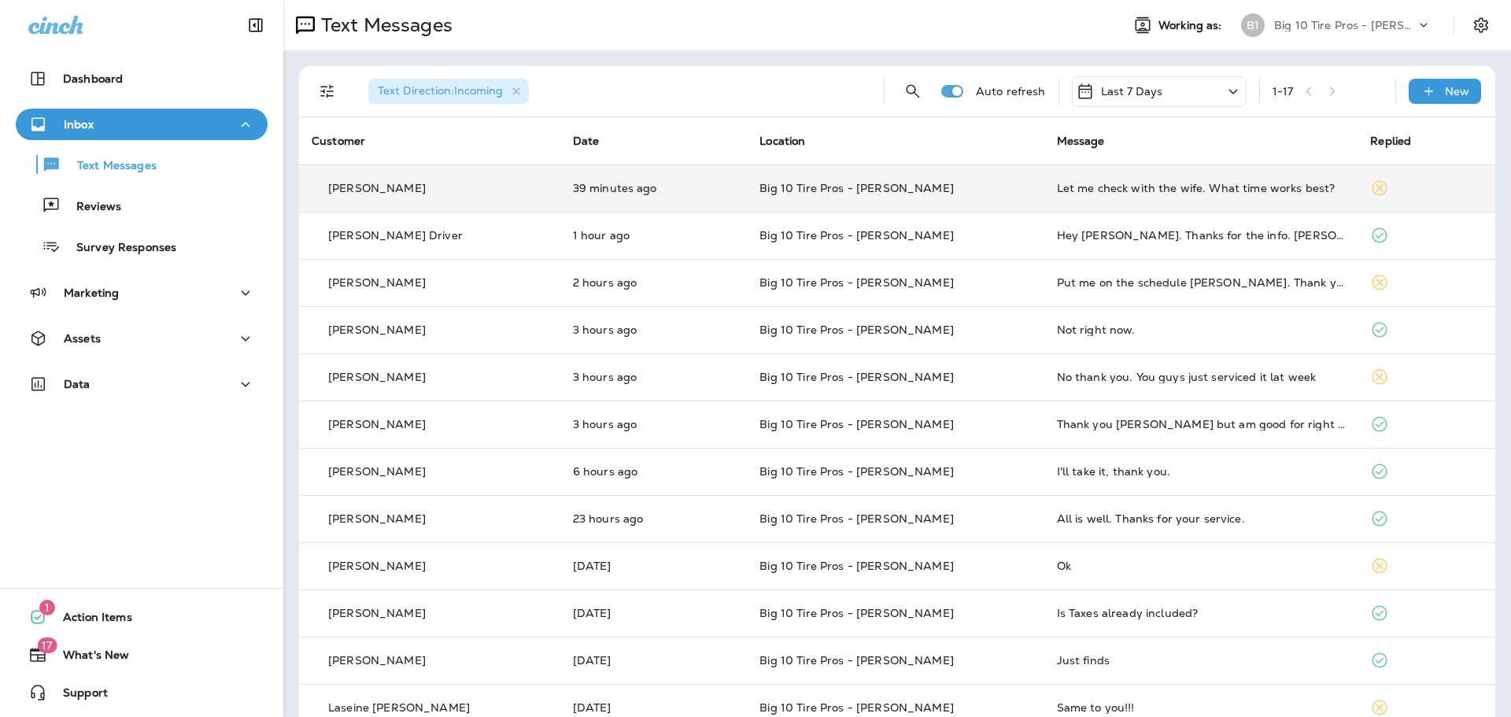
click at [1193, 191] on div "Let me check with the wife. What time works best?" at bounding box center [1201, 188] width 289 height 13
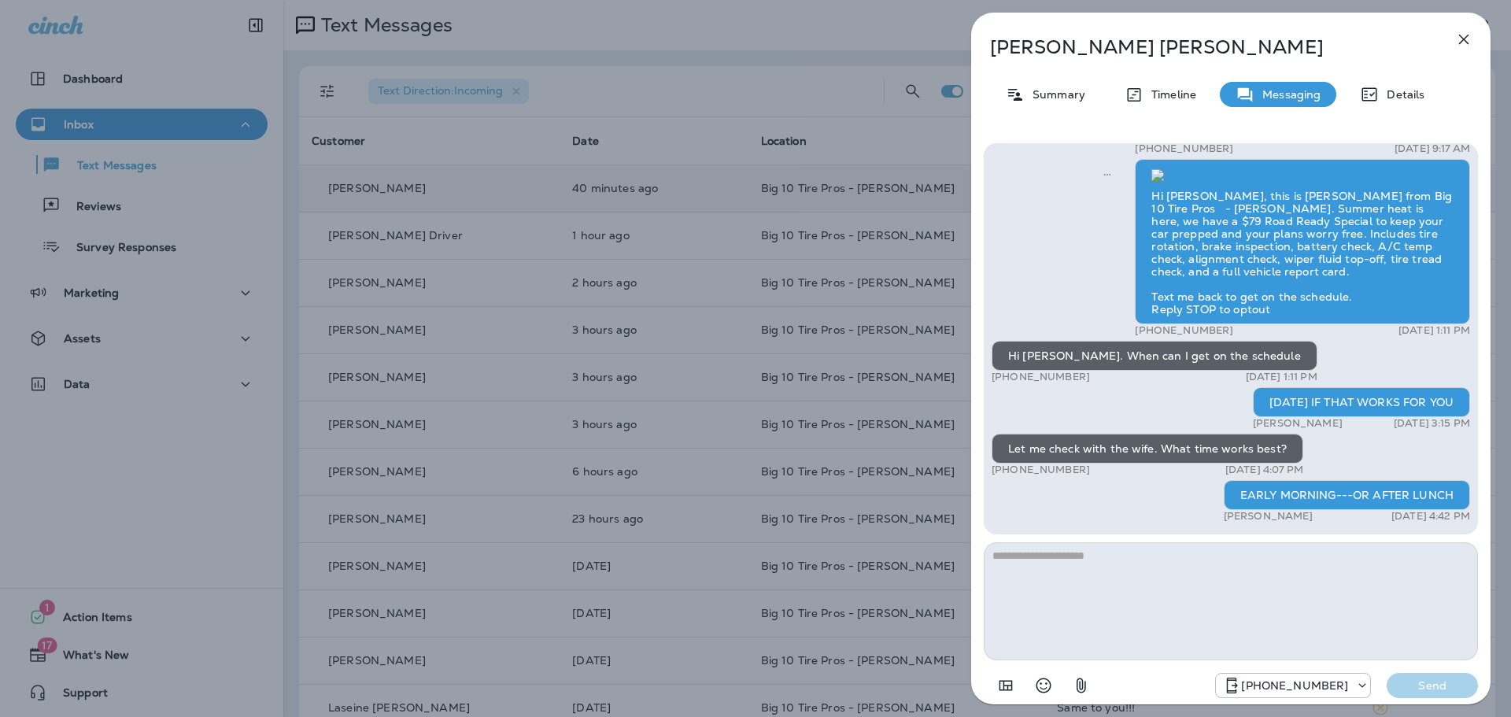
click at [1465, 44] on icon "button" at bounding box center [1464, 39] width 19 height 19
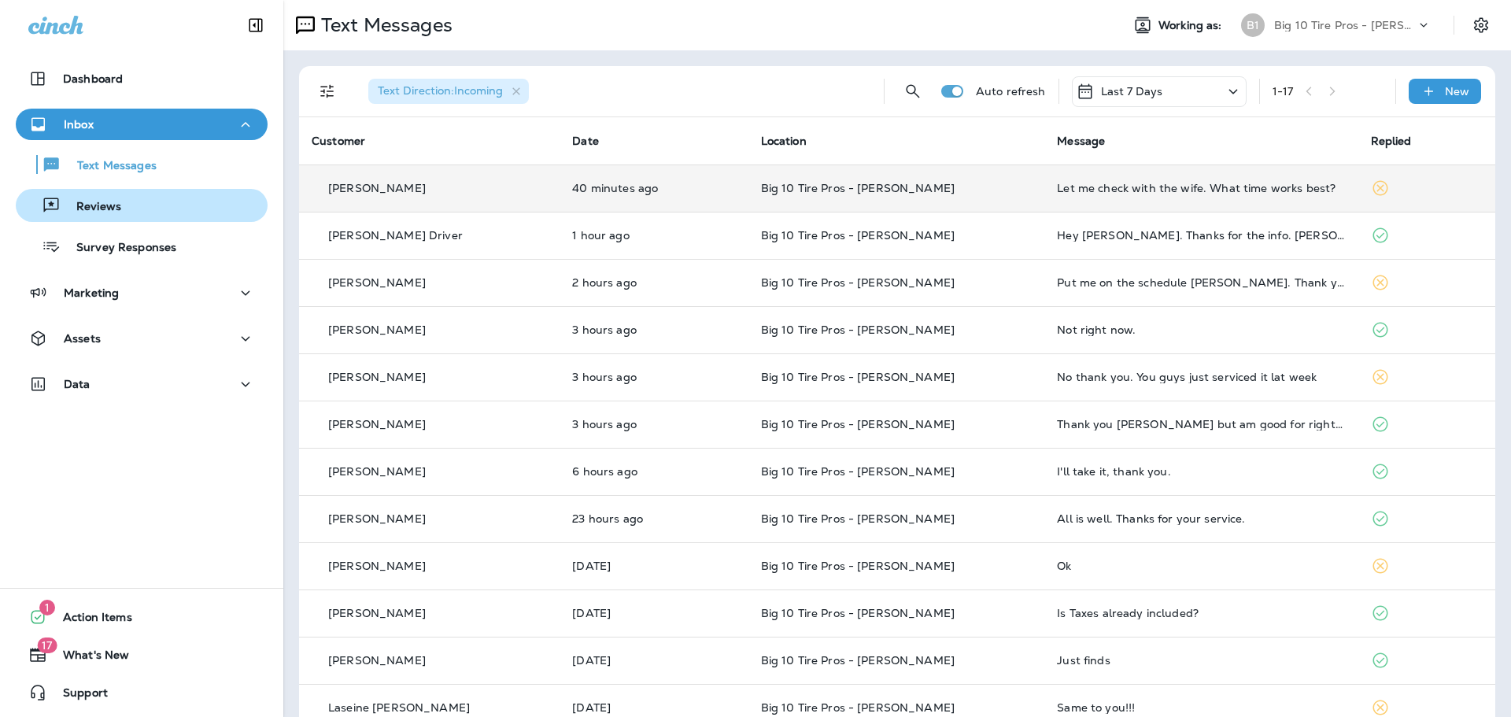
click at [112, 214] on p "Reviews" at bounding box center [91, 207] width 61 height 15
